Goal: Navigation & Orientation: Find specific page/section

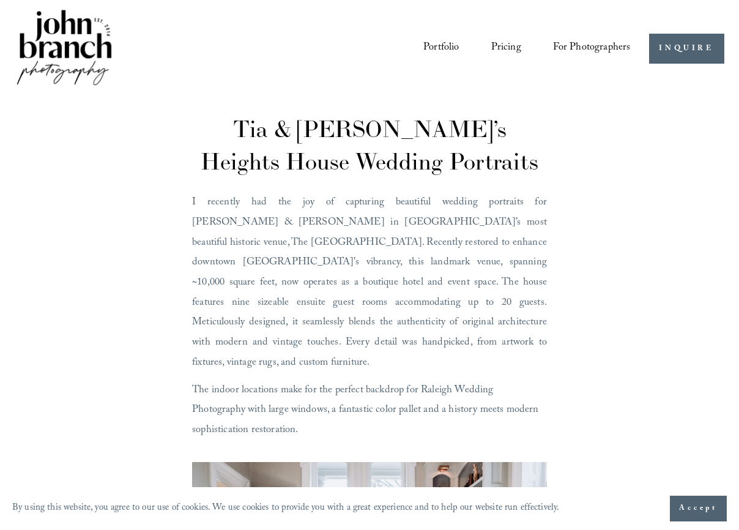
click at [432, 50] on link "Portfolio" at bounding box center [440, 49] width 35 height 22
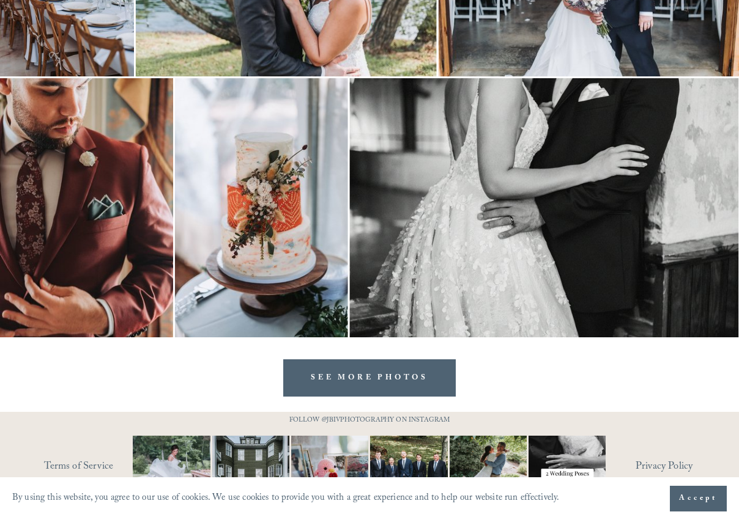
scroll to position [3602, 0]
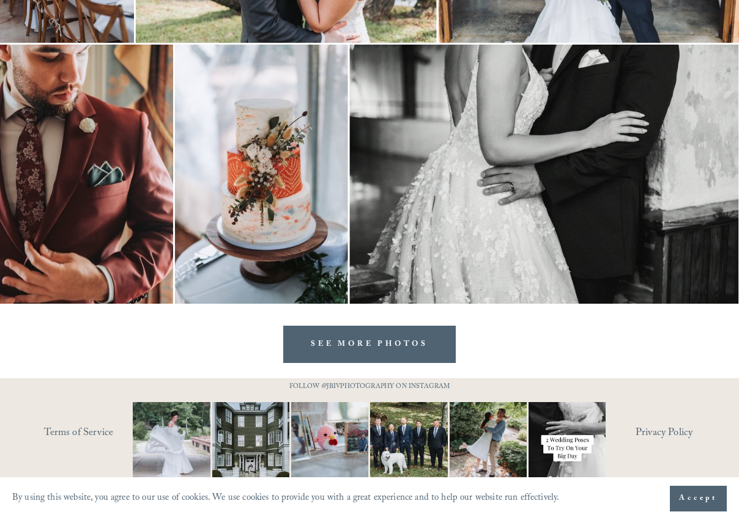
click at [352, 339] on link "SEE MORE PHOTOS" at bounding box center [369, 344] width 172 height 37
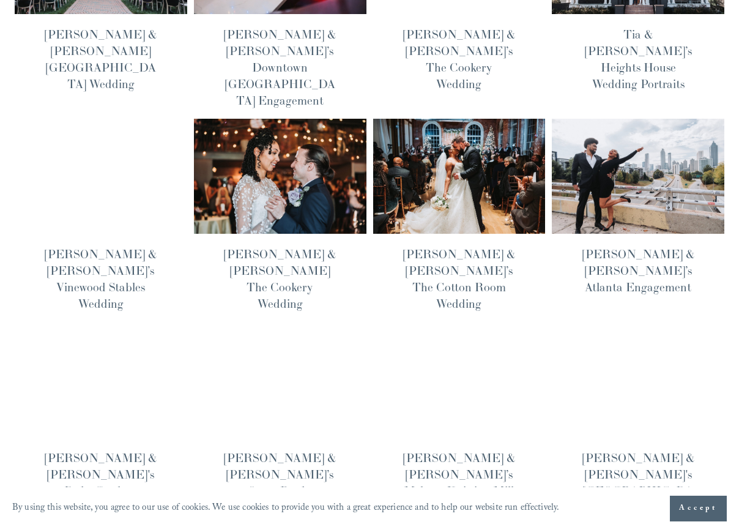
scroll to position [238, 0]
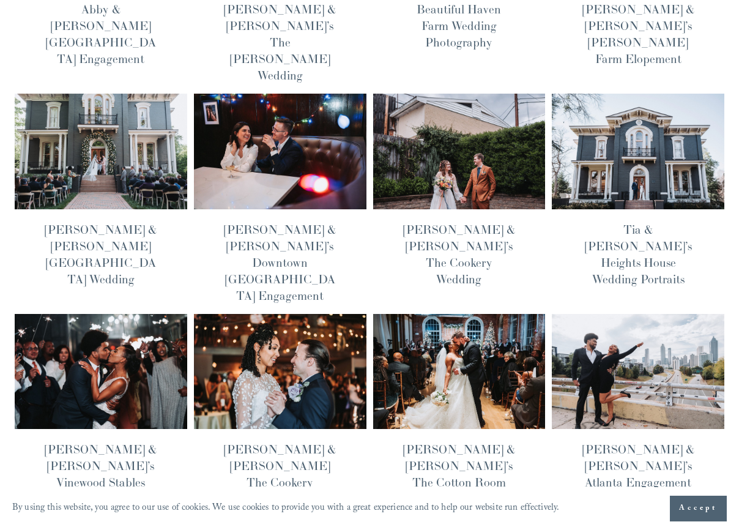
click at [678, 516] on button "Accept" at bounding box center [698, 508] width 57 height 26
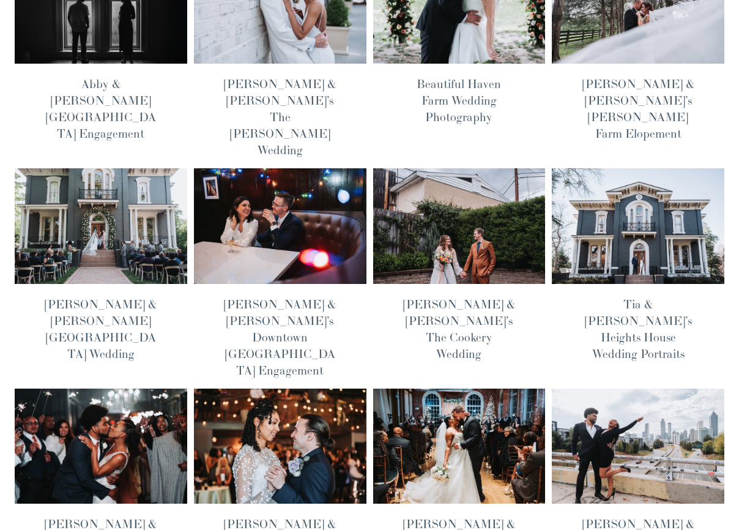
scroll to position [0, 0]
